Goal: Task Accomplishment & Management: Complete application form

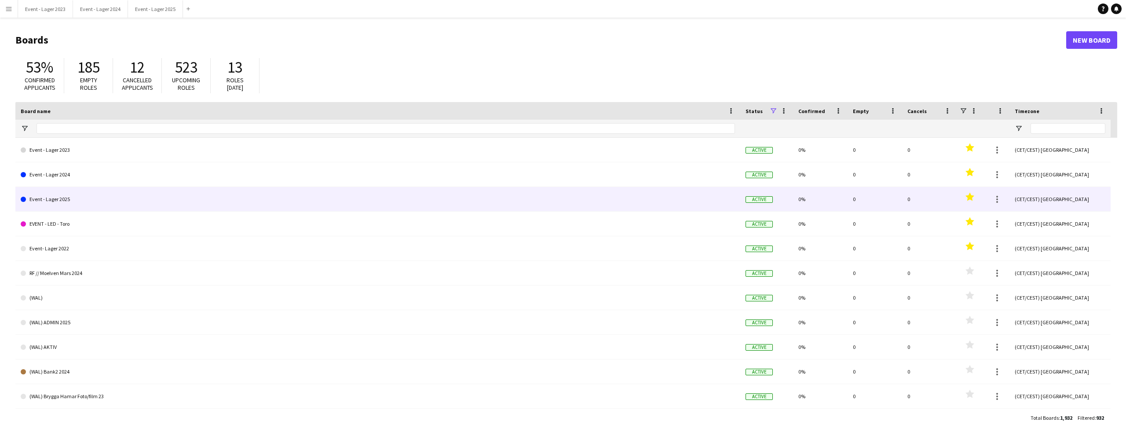
click at [80, 199] on link "Event - Lager 2025" at bounding box center [378, 199] width 714 height 25
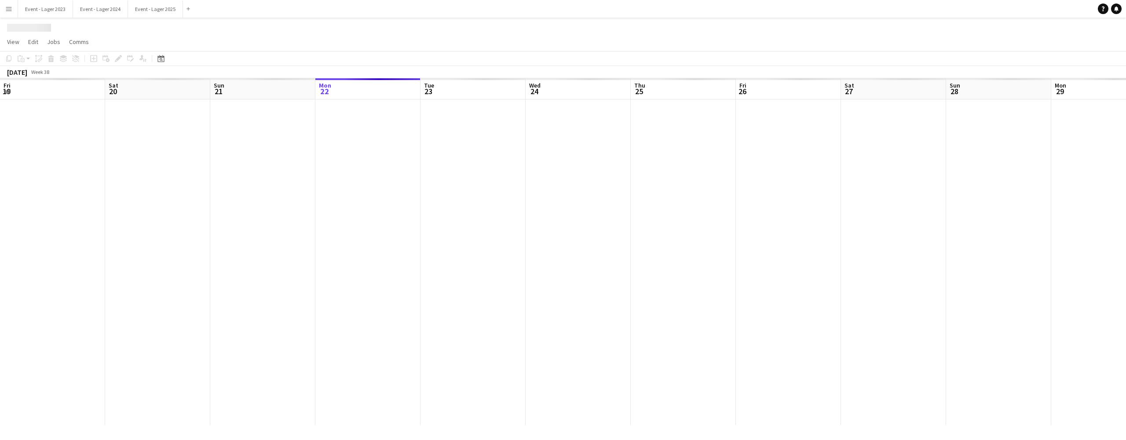
scroll to position [0, 210]
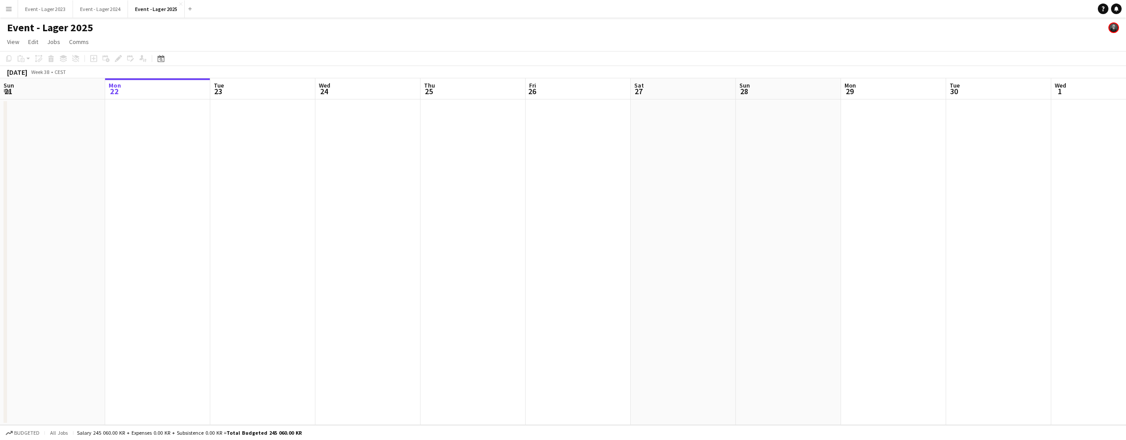
click at [139, 117] on app-date-cell at bounding box center [157, 261] width 105 height 325
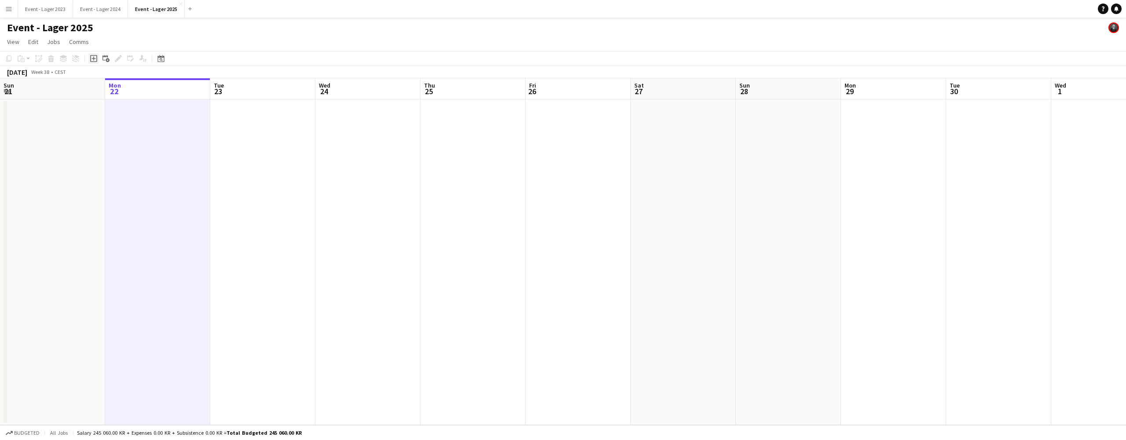
click at [93, 57] on icon "Add job" at bounding box center [93, 58] width 7 height 7
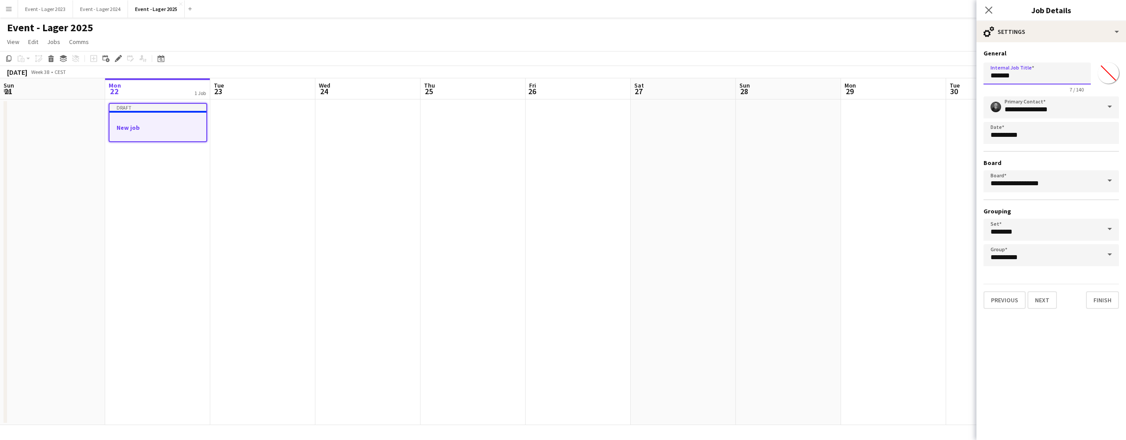
drag, startPoint x: 1024, startPoint y: 74, endPoint x: 959, endPoint y: 78, distance: 65.2
click at [959, 78] on body "Menu Boards Boards Boards All jobs Status Workforce Workforce My Workforce Recr…" at bounding box center [563, 220] width 1126 height 440
type input "**********"
click at [1042, 299] on button "Next" at bounding box center [1041, 300] width 29 height 18
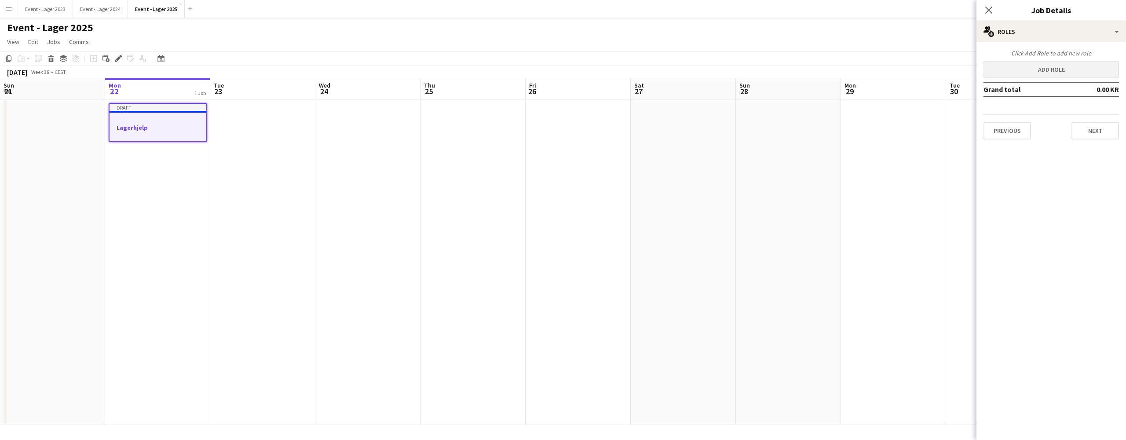
click at [1045, 68] on button "Add role" at bounding box center [1050, 70] width 135 height 18
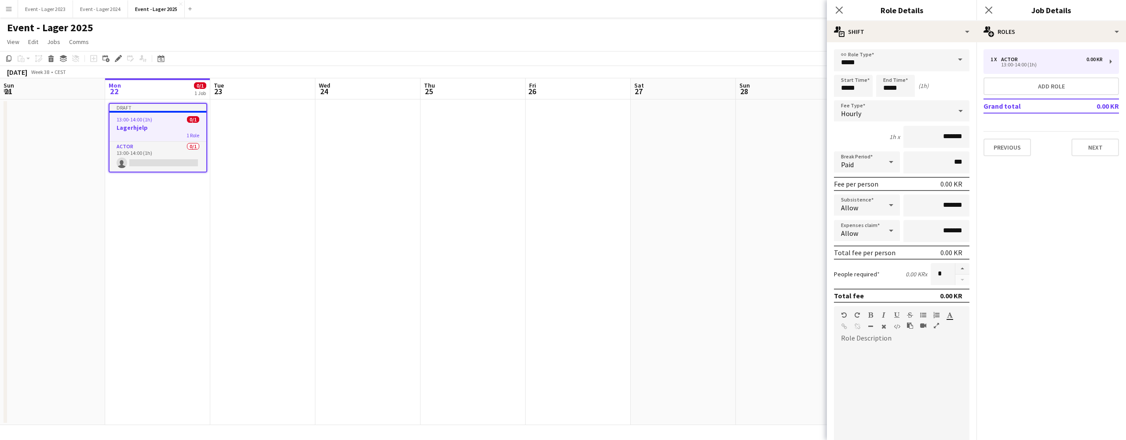
click at [960, 57] on span at bounding box center [960, 59] width 18 height 21
click at [908, 120] on mat-option "Events (Warehouse)" at bounding box center [901, 125] width 135 height 21
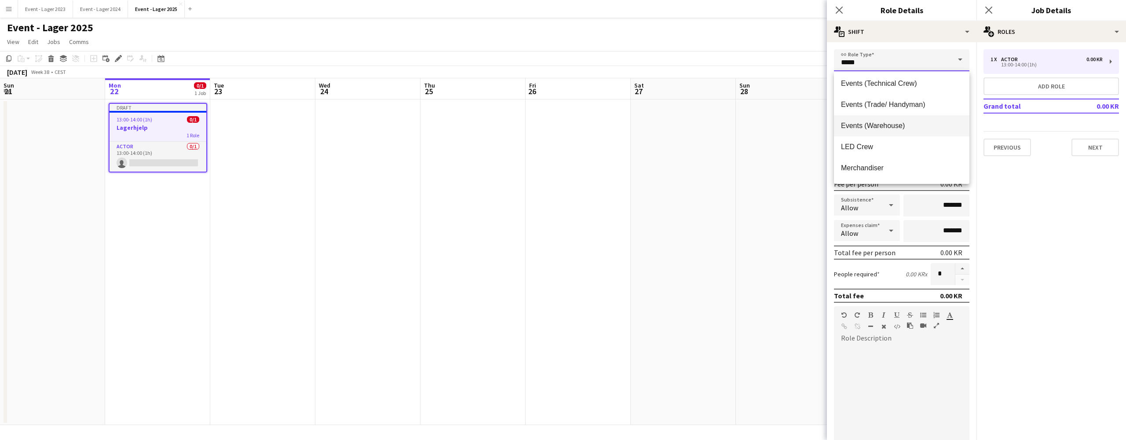
type input "**********"
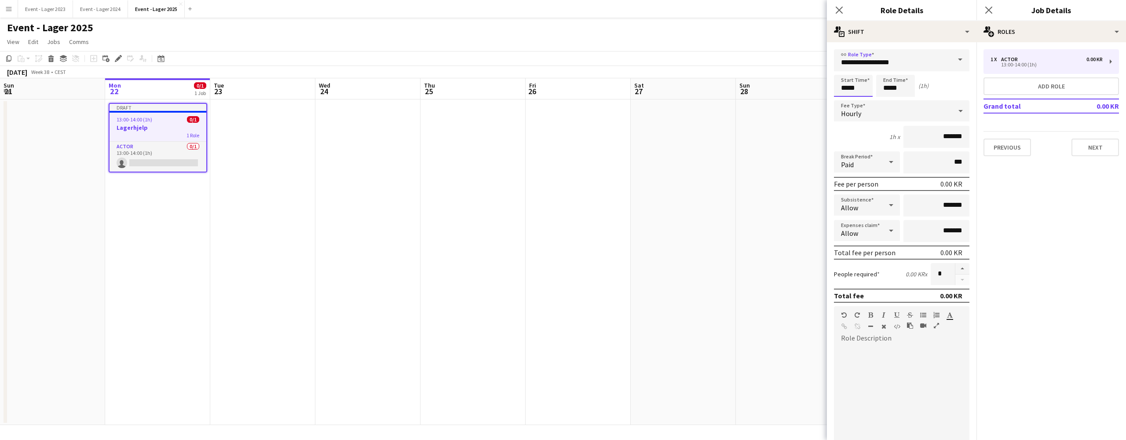
click at [862, 87] on input "*****" at bounding box center [853, 86] width 39 height 22
click at [845, 100] on div at bounding box center [845, 101] width 18 height 9
type input "*****"
click at [845, 100] on div at bounding box center [845, 101] width 18 height 9
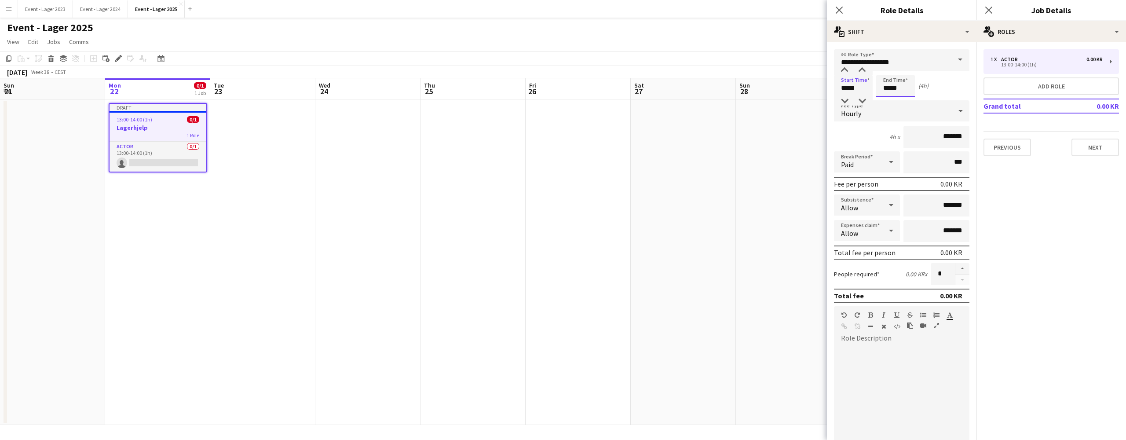
click at [903, 89] on input "*****" at bounding box center [895, 86] width 39 height 22
click at [888, 68] on div at bounding box center [887, 70] width 18 height 9
type input "*****"
click at [888, 68] on div at bounding box center [887, 70] width 18 height 9
click at [939, 136] on input "*******" at bounding box center [936, 137] width 66 height 22
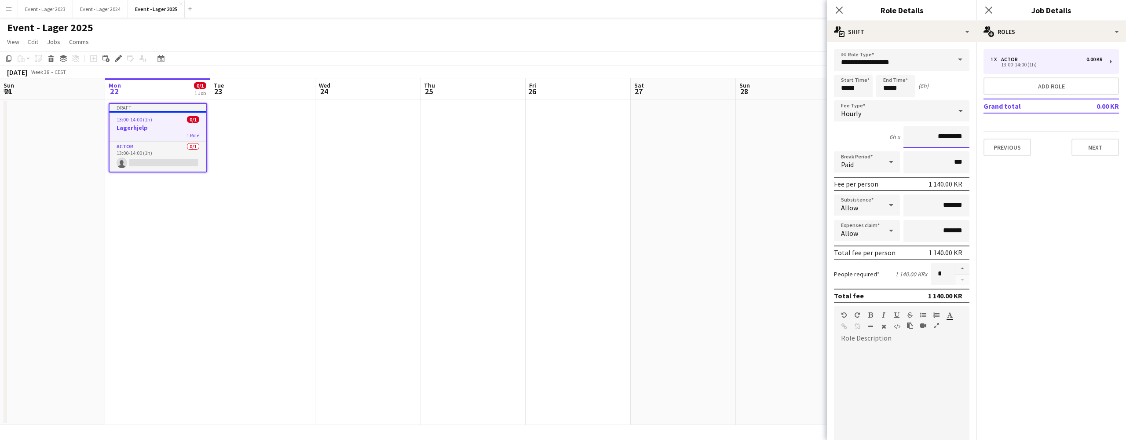
type input "*********"
click at [1004, 259] on mat-expansion-panel "pencil3 General details 1 x Actor 0.00 KR 13:00-14:00 (1h) Add role Grand total…" at bounding box center [1051, 241] width 150 height 398
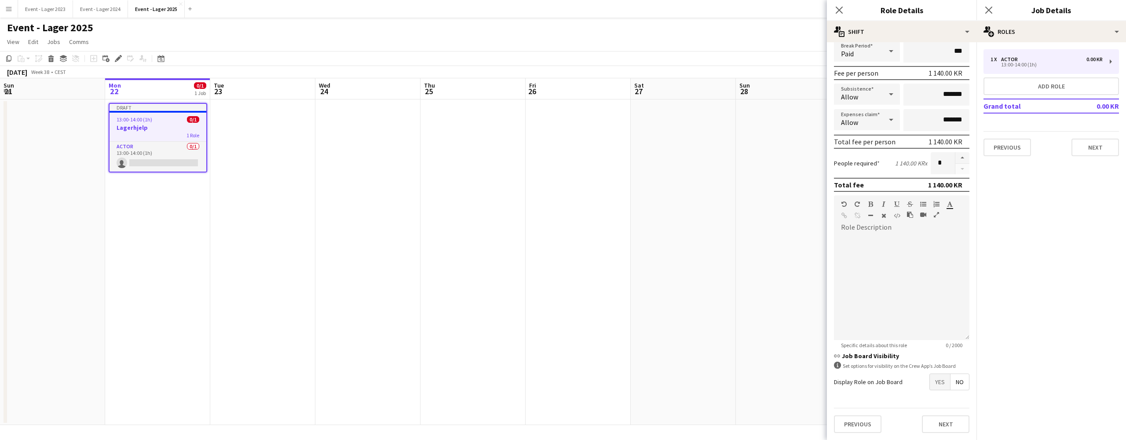
scroll to position [111, 0]
click at [939, 379] on span "Yes" at bounding box center [940, 382] width 20 height 16
click at [958, 401] on span "No" at bounding box center [959, 401] width 18 height 16
click at [960, 420] on span "No" at bounding box center [959, 423] width 18 height 16
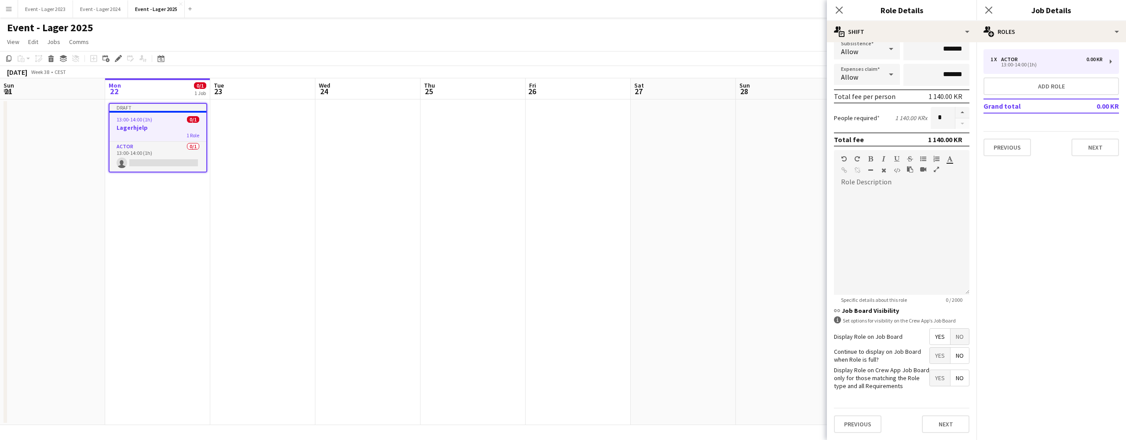
scroll to position [156, 0]
click at [946, 422] on button "Next" at bounding box center [946, 425] width 48 height 18
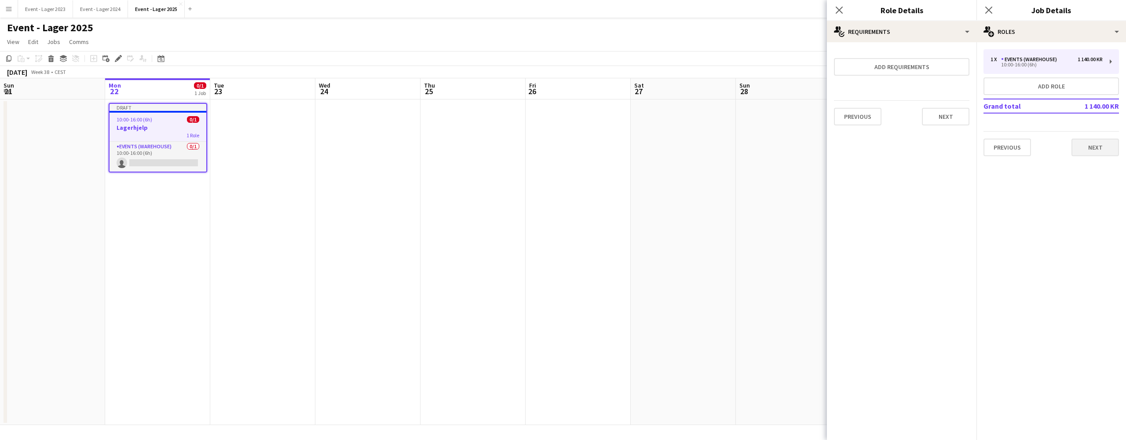
click at [1092, 148] on button "Next" at bounding box center [1095, 148] width 48 height 18
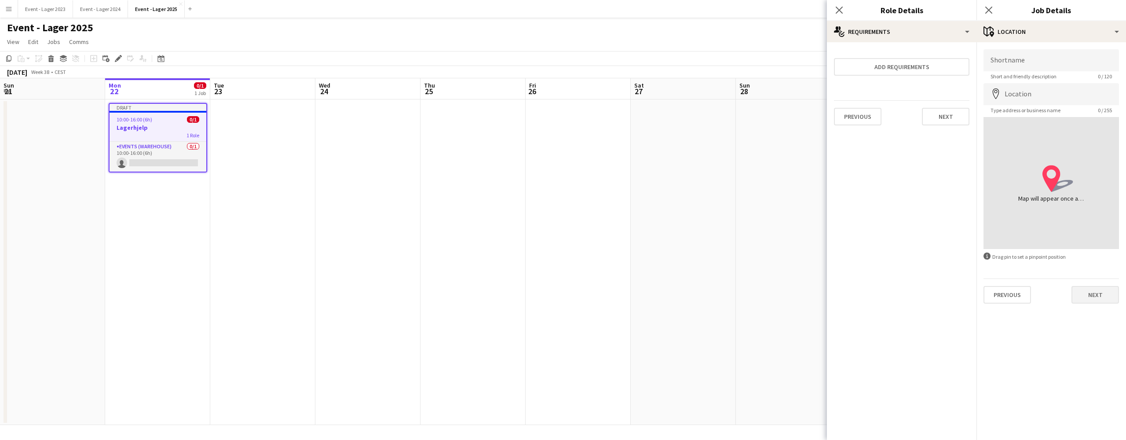
click at [1095, 292] on button "Next" at bounding box center [1095, 295] width 48 height 18
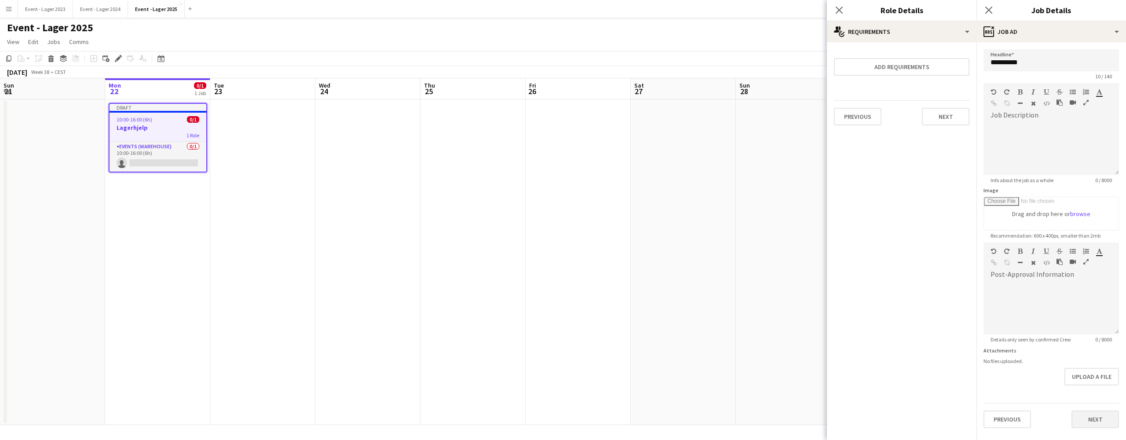
click at [1096, 417] on button "Next" at bounding box center [1095, 419] width 48 height 18
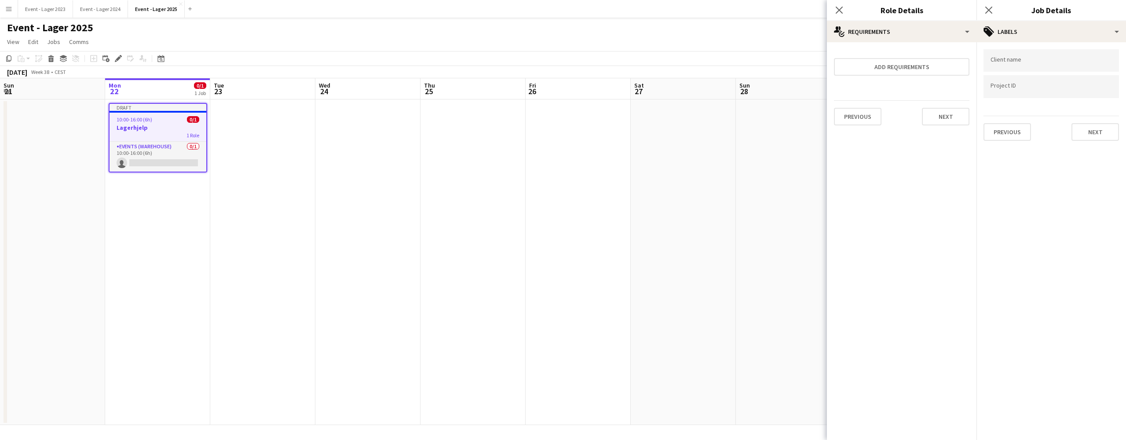
click at [1006, 57] on div at bounding box center [1050, 60] width 135 height 22
type input "*****"
click at [1006, 83] on div "[PERSON_NAME]" at bounding box center [1050, 87] width 135 height 21
click at [1006, 83] on div at bounding box center [1050, 87] width 135 height 22
type input "*"
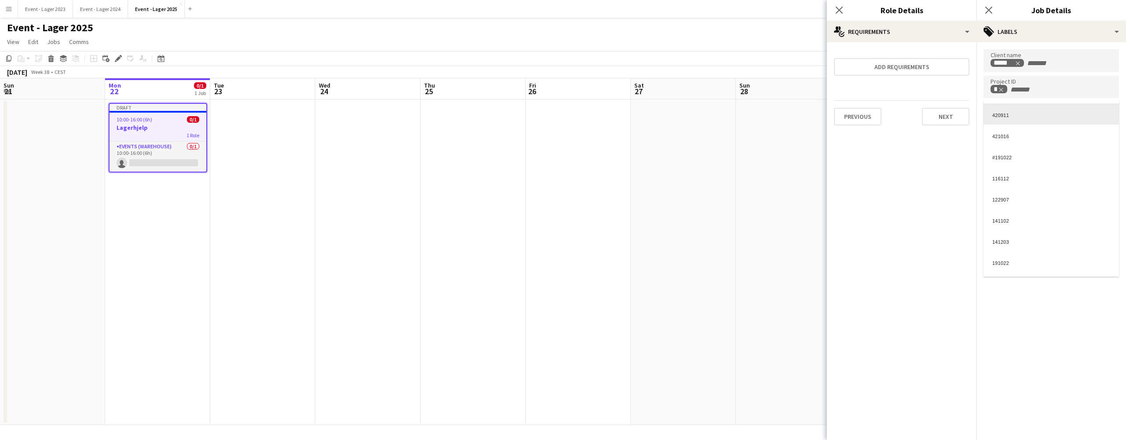
click at [1064, 90] on div at bounding box center [1051, 220] width 150 height 440
click at [1095, 132] on button "Next" at bounding box center [1095, 132] width 48 height 18
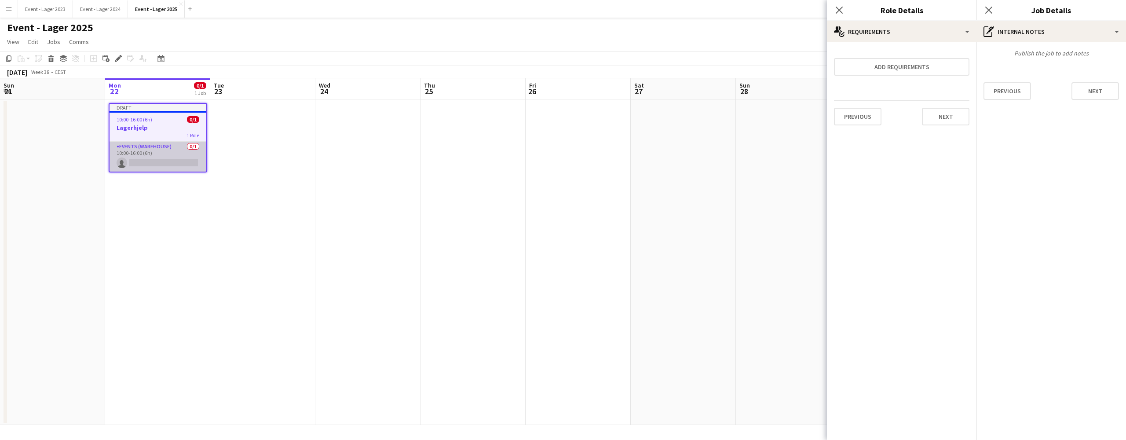
click at [146, 159] on app-card-role "Events (Warehouse) 0/1 10:00-16:00 (6h) single-neutral-actions" at bounding box center [158, 157] width 97 height 30
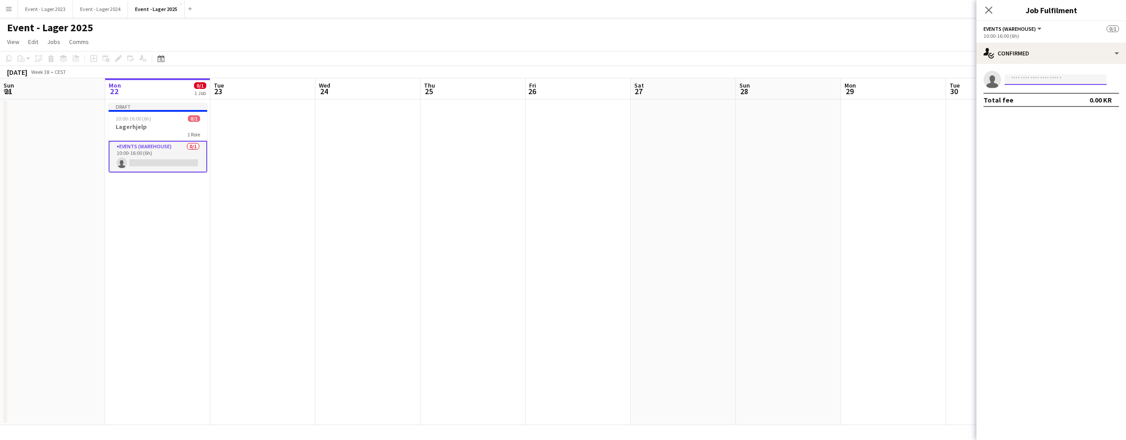
click at [1042, 80] on input at bounding box center [1056, 79] width 102 height 11
type input "****"
click at [1042, 97] on span "[EMAIL_ADDRESS][DOMAIN_NAME]" at bounding box center [1056, 99] width 88 height 7
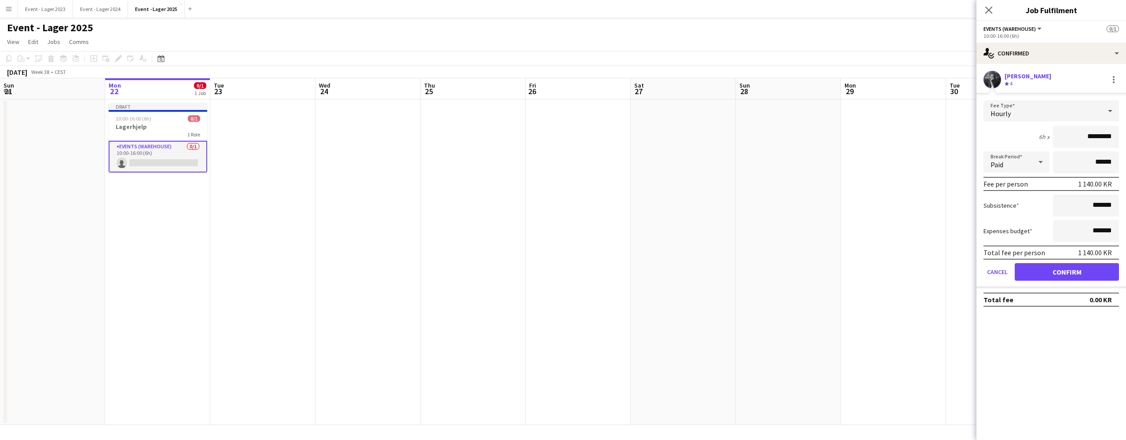
click at [1067, 270] on button "Confirm" at bounding box center [1067, 272] width 104 height 18
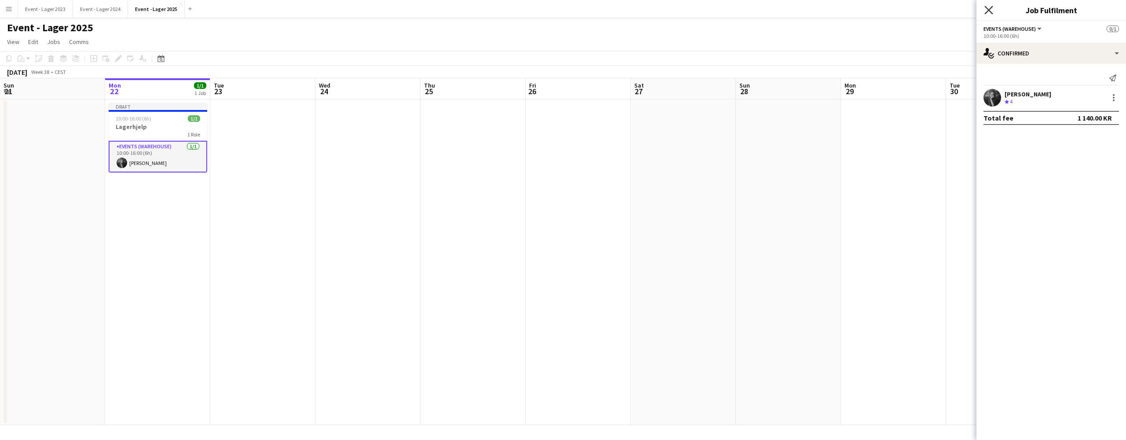
click at [987, 10] on icon "Close pop-in" at bounding box center [988, 10] width 8 height 8
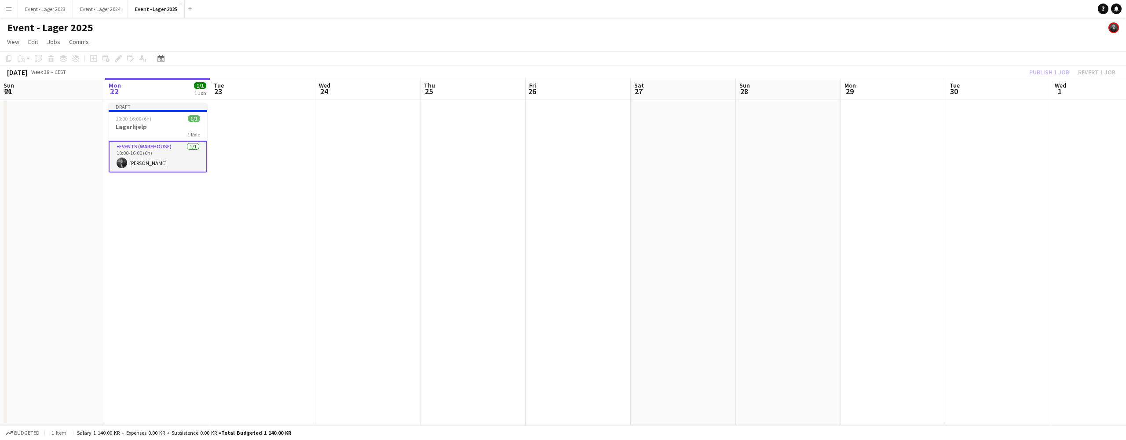
click at [1042, 72] on div "Publish 1 job Revert 1 job" at bounding box center [1072, 71] width 107 height 11
click at [1043, 72] on button "Publish 1 job" at bounding box center [1049, 71] width 47 height 11
click at [10, 8] on app-icon "Menu" at bounding box center [8, 8] width 7 height 7
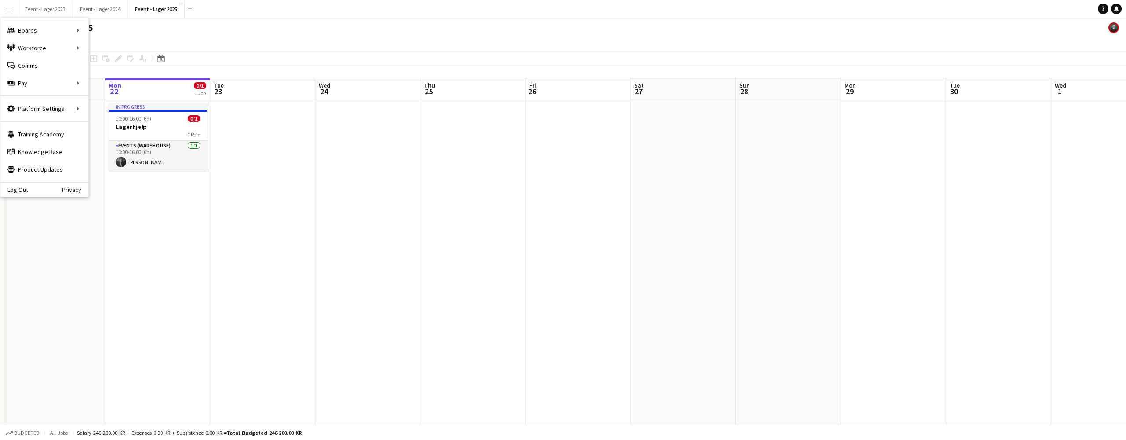
click at [7, 6] on app-icon "Menu" at bounding box center [8, 8] width 7 height 7
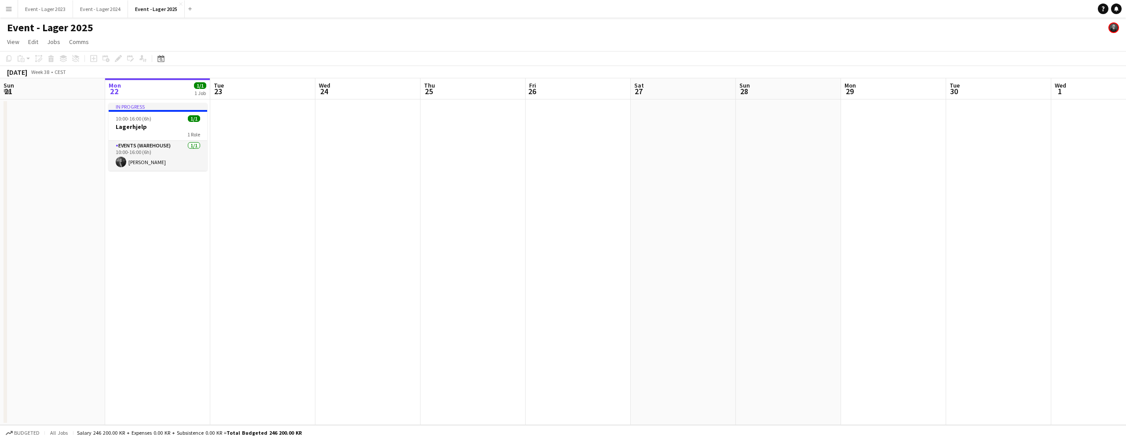
click at [9, 9] on app-icon "Menu" at bounding box center [8, 8] width 7 height 7
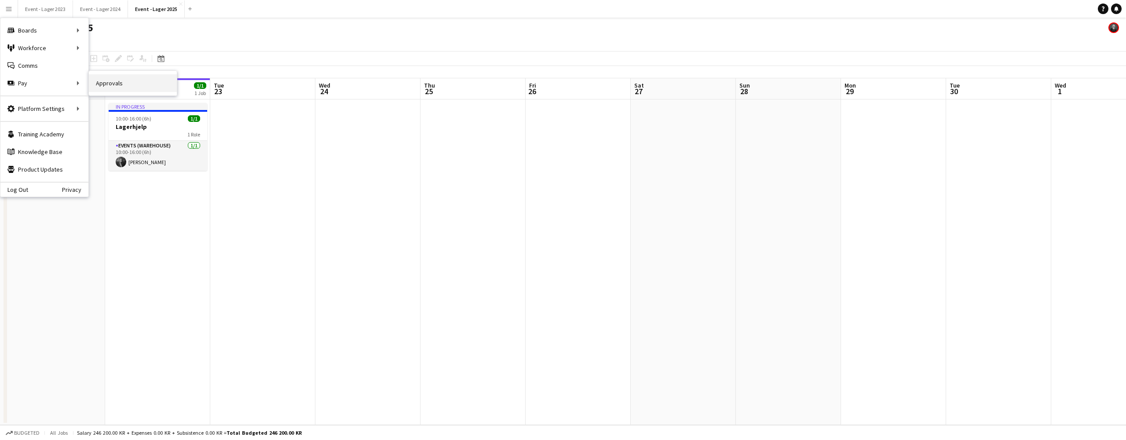
click at [111, 81] on link "Approvals" at bounding box center [133, 83] width 88 height 18
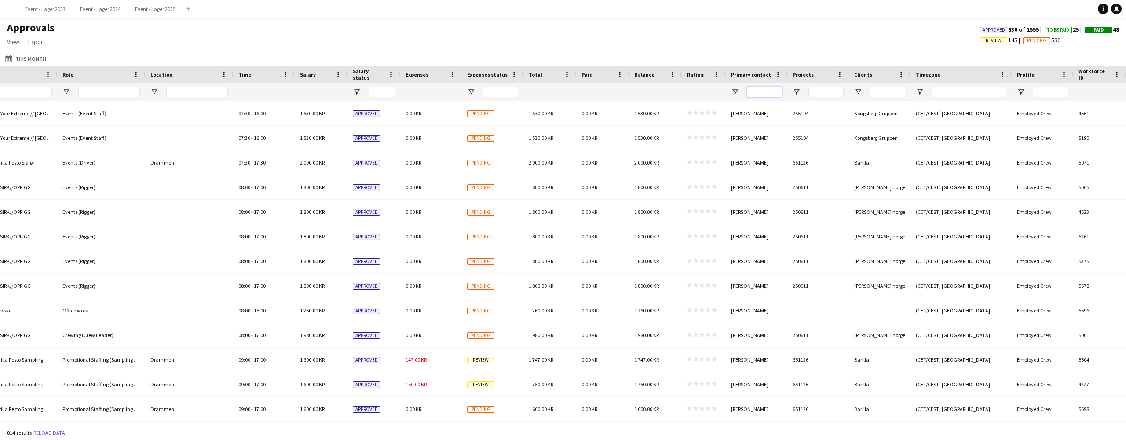
click at [765, 92] on input "Primary contact Filter Input" at bounding box center [764, 92] width 35 height 11
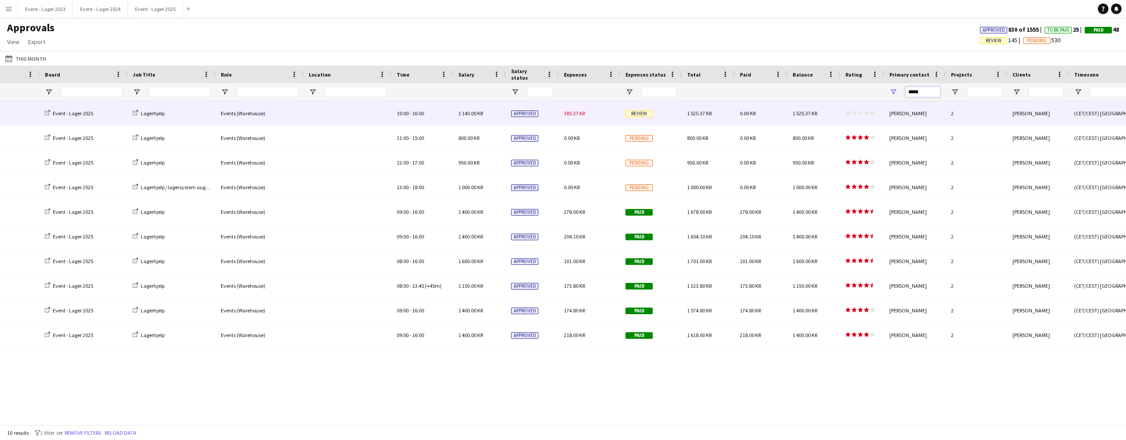
type input "*****"
click at [641, 111] on span "Review" at bounding box center [638, 113] width 27 height 7
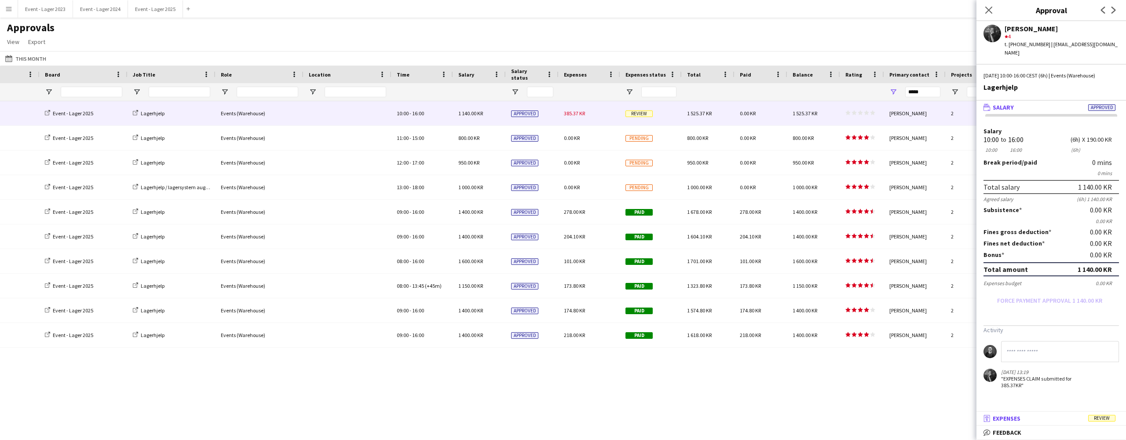
click at [1045, 417] on mat-panel-title "receipt Expenses Review" at bounding box center [1049, 418] width 146 height 8
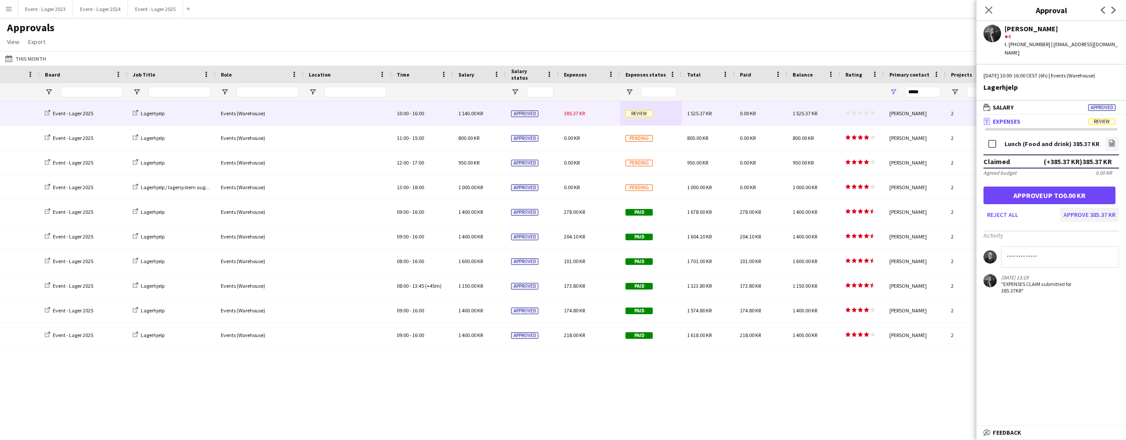
click at [1085, 212] on button "Approve 385.37 KR" at bounding box center [1089, 215] width 59 height 14
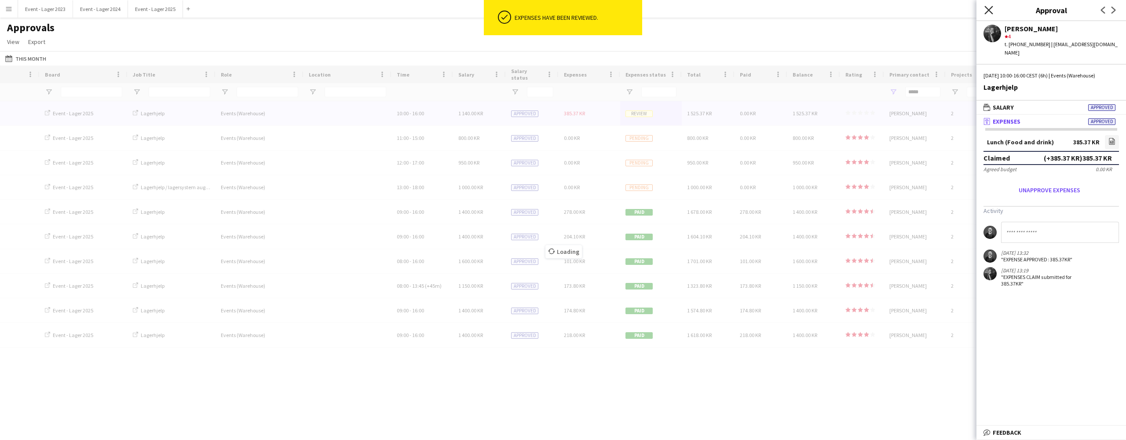
click at [987, 9] on icon "Close pop-in" at bounding box center [988, 10] width 8 height 8
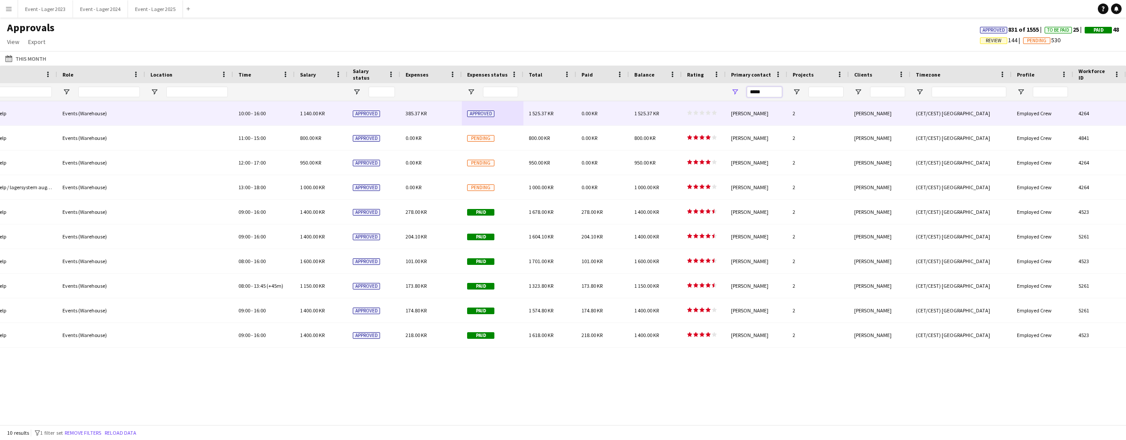
click at [768, 91] on input "*****" at bounding box center [764, 92] width 35 height 11
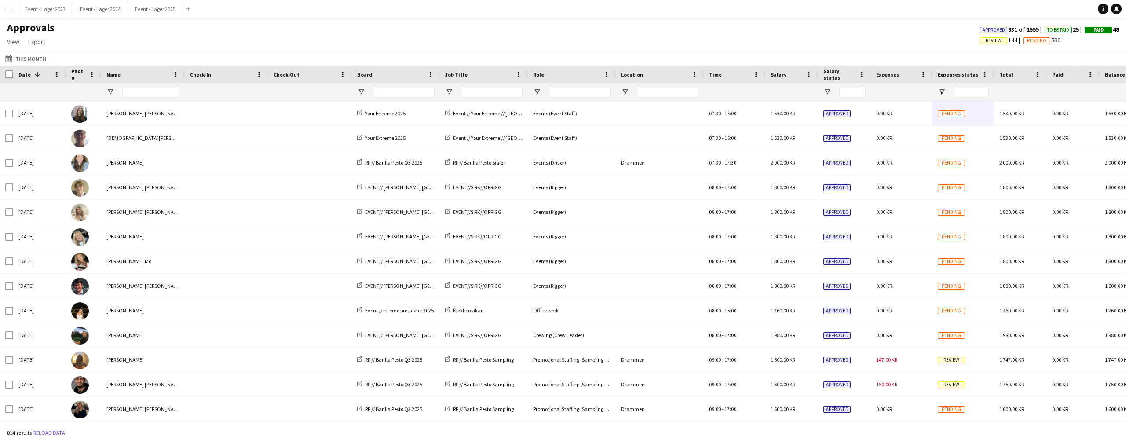
click at [10, 8] on app-icon "Menu" at bounding box center [8, 8] width 7 height 7
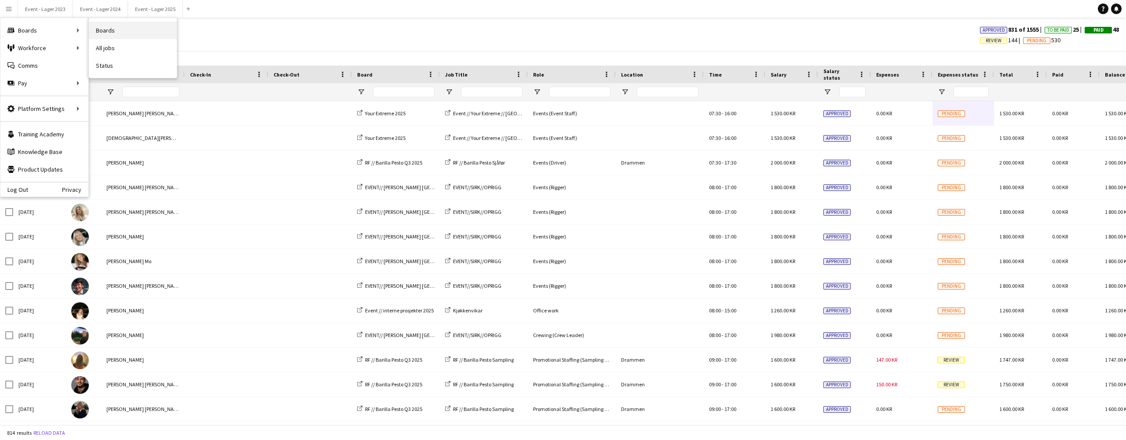
click at [105, 30] on link "Boards" at bounding box center [133, 31] width 88 height 18
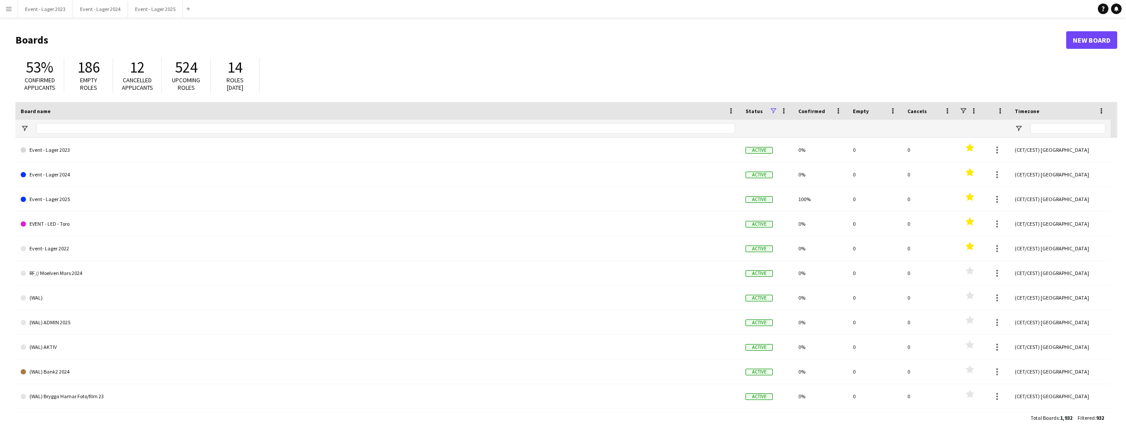
click at [10, 9] on app-icon "Menu" at bounding box center [8, 8] width 7 height 7
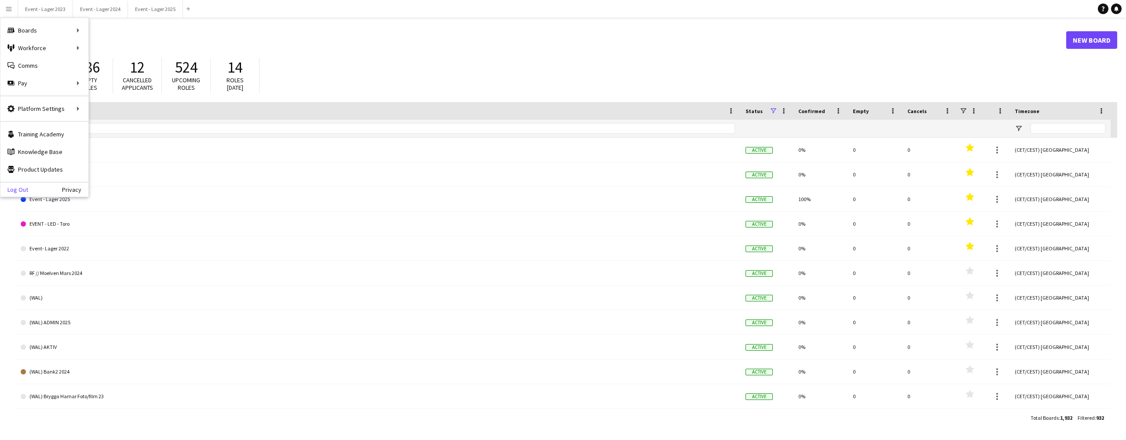
click at [20, 187] on link "Log Out" at bounding box center [14, 189] width 28 height 7
